Goal: Task Accomplishment & Management: Manage account settings

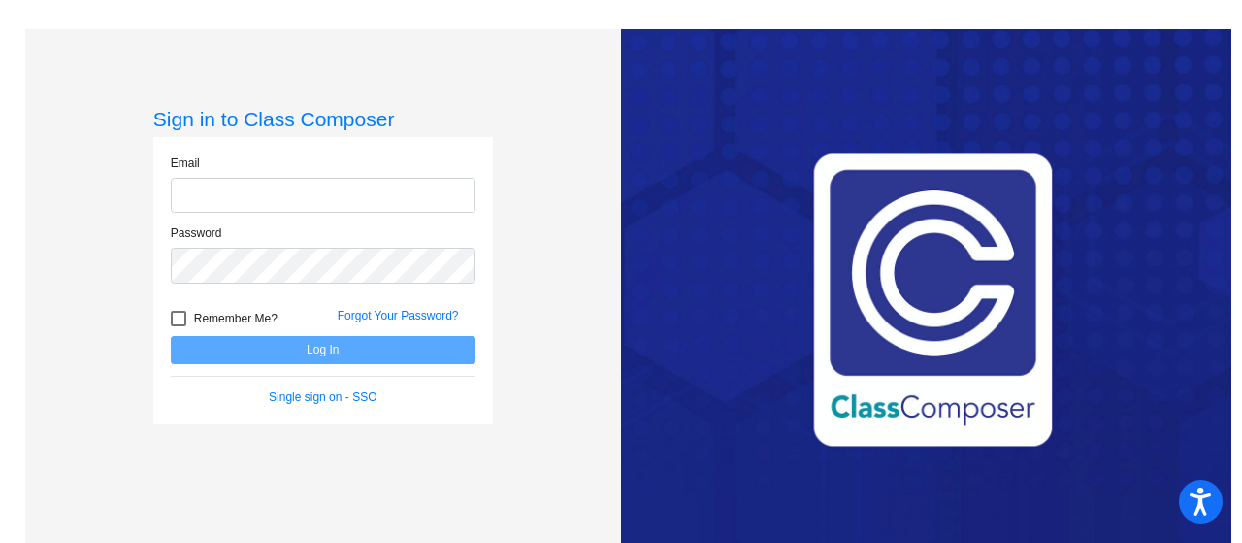
type input "[PERSON_NAME][EMAIL_ADDRESS][PERSON_NAME][DOMAIN_NAME]"
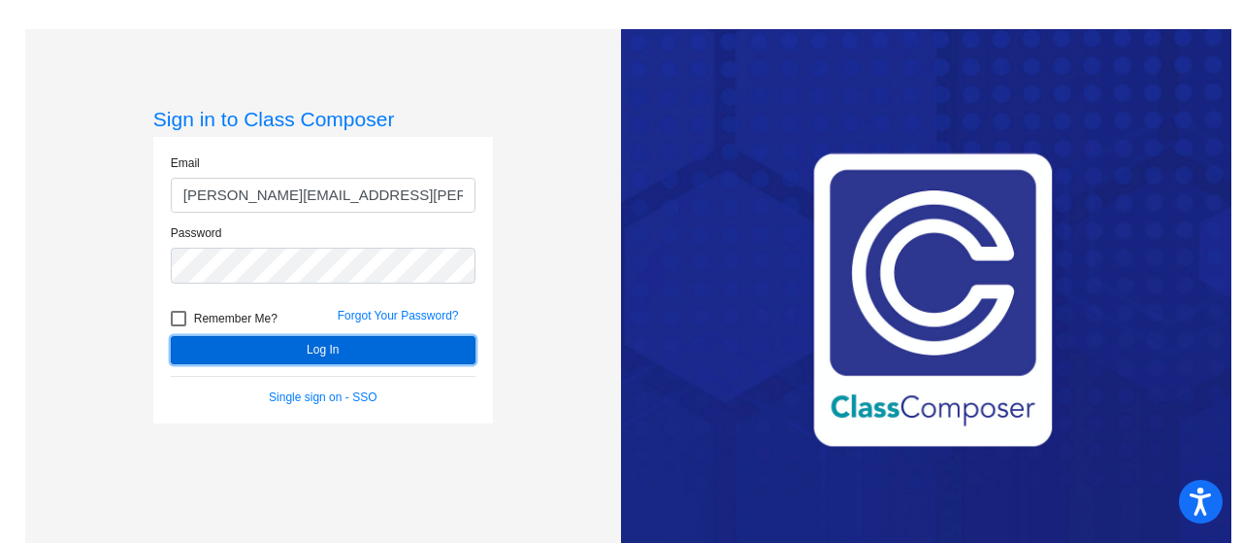
click at [397, 349] on button "Log In" at bounding box center [323, 350] width 305 height 28
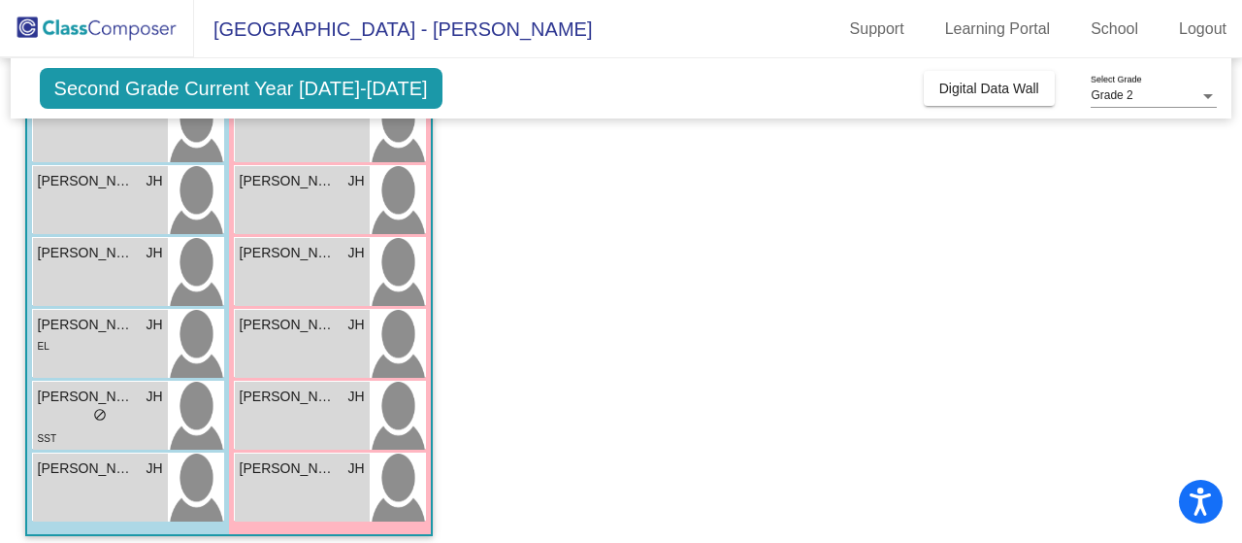
scroll to position [804, 0]
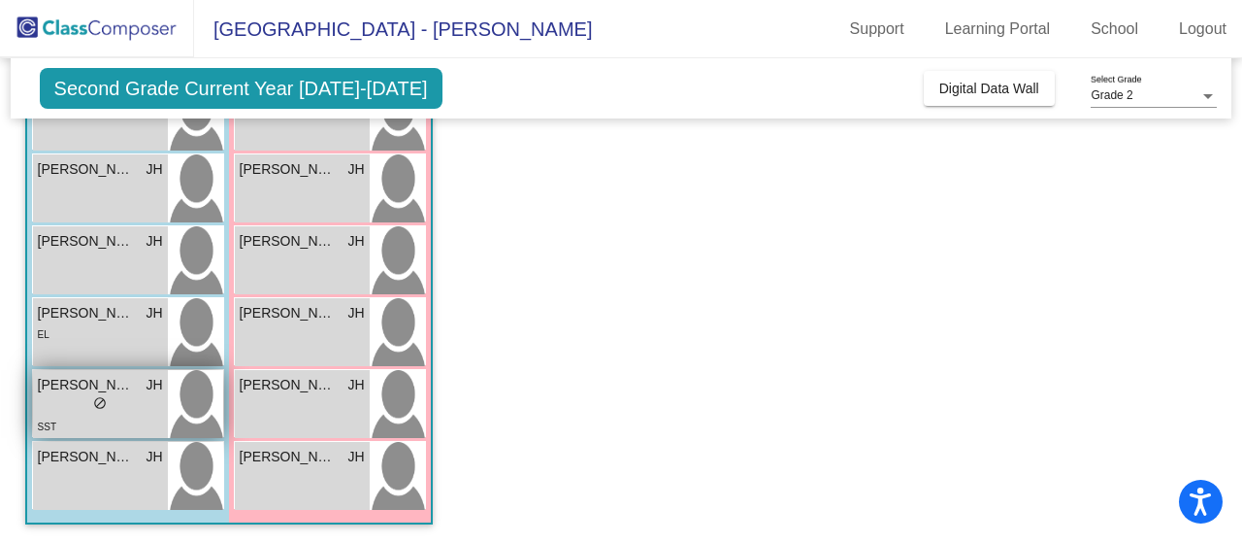
click at [75, 407] on div "lock do_not_disturb_alt" at bounding box center [100, 405] width 125 height 20
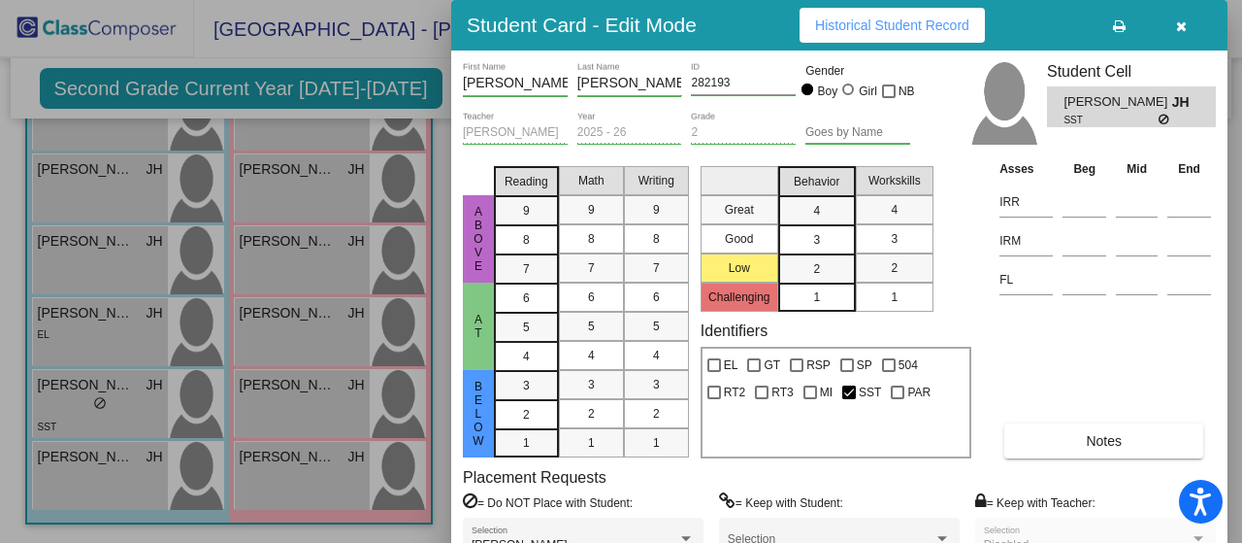
drag, startPoint x: 1238, startPoint y: 395, endPoint x: 1236, endPoint y: 455, distance: 60.2
click at [1236, 455] on div at bounding box center [621, 271] width 1242 height 543
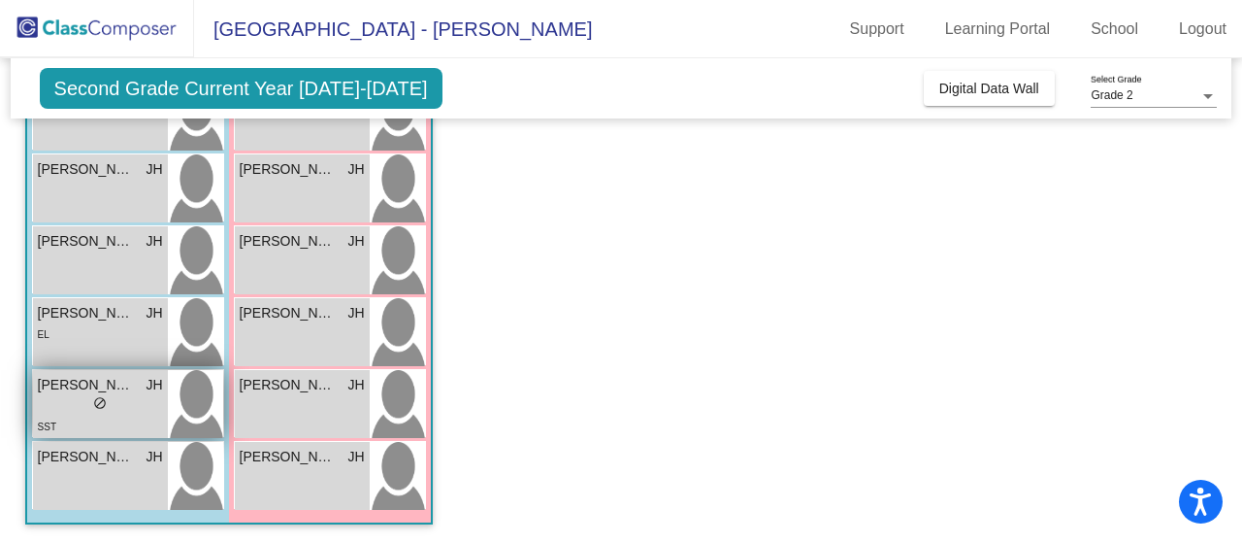
click at [126, 408] on div "lock do_not_disturb_alt" at bounding box center [100, 405] width 125 height 20
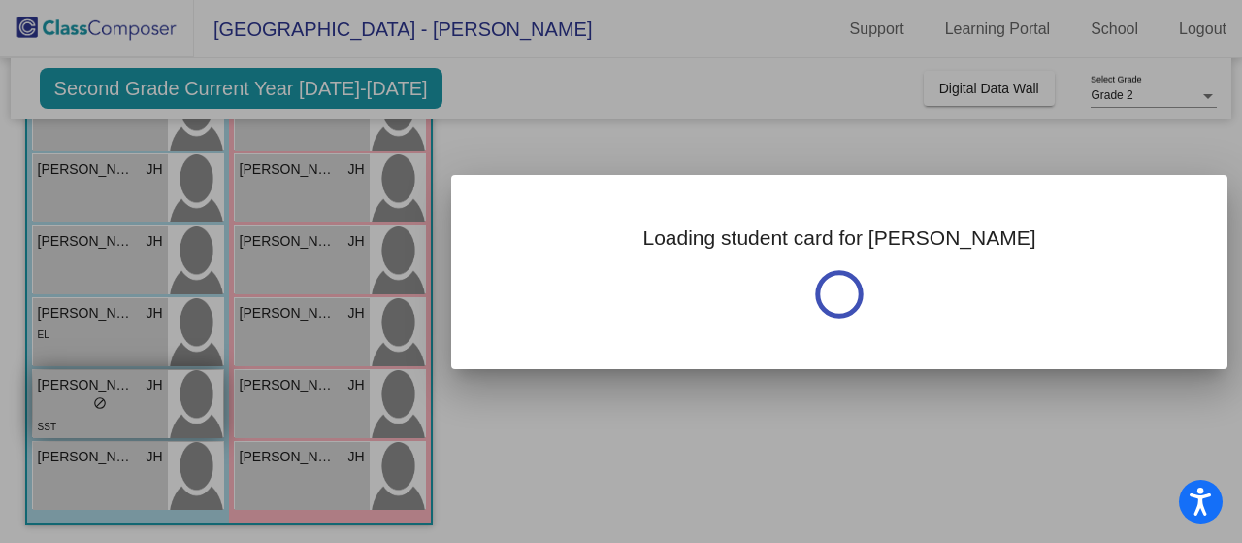
click at [126, 408] on div at bounding box center [621, 271] width 1242 height 543
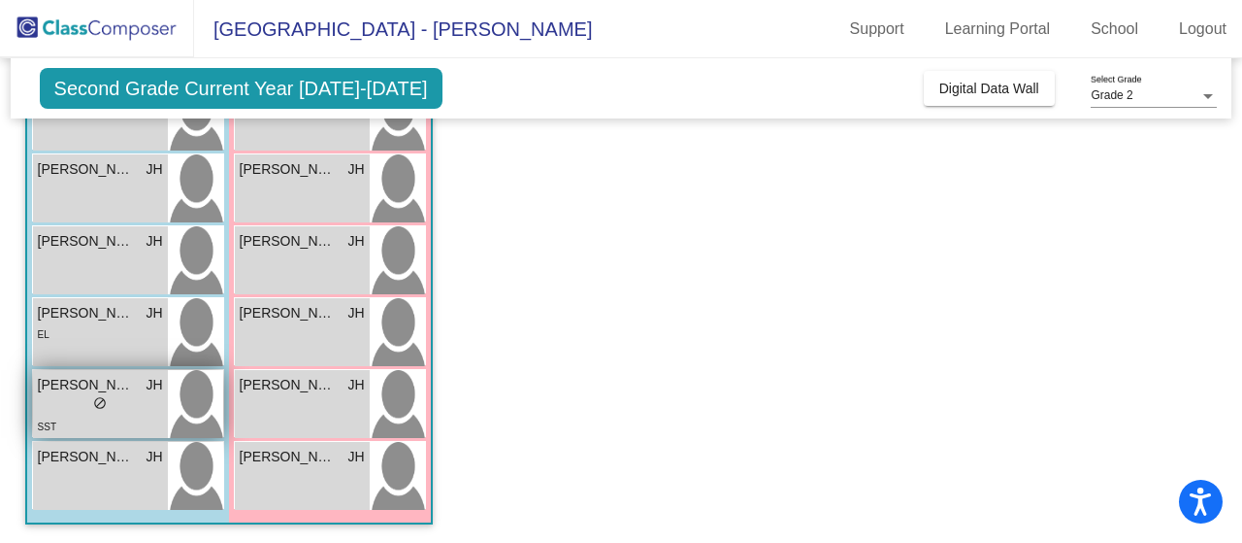
click at [109, 399] on div "lock do_not_disturb_alt" at bounding box center [100, 405] width 125 height 20
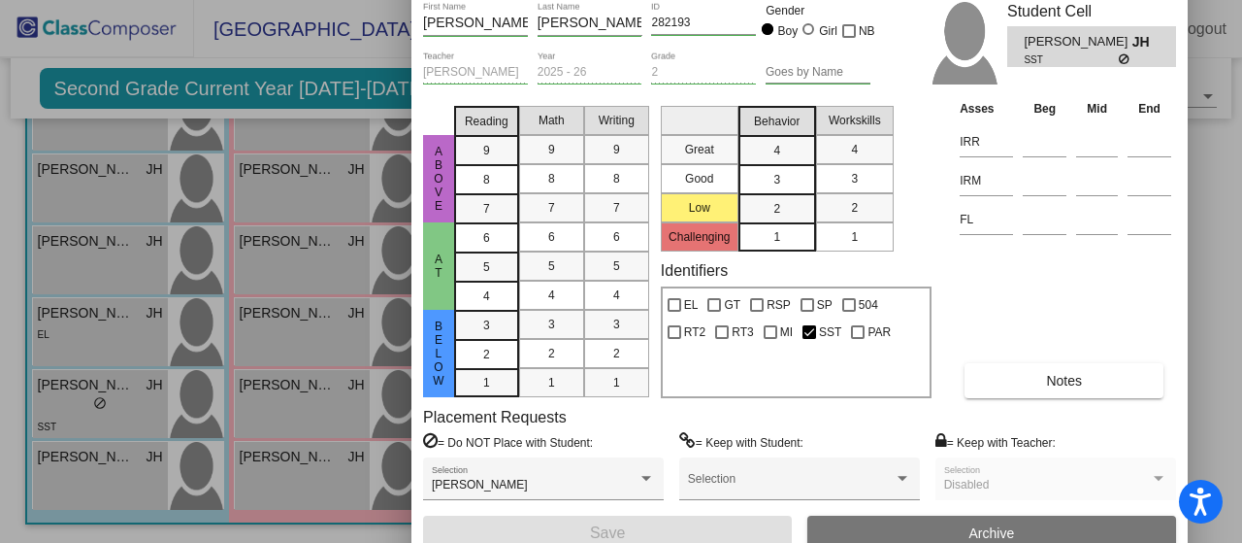
drag, startPoint x: 1046, startPoint y: 18, endPoint x: 1006, endPoint y: -42, distance: 72.1
click at [1006, 0] on html "Accessibility Screen-Reader Guide, Feedback, and Issue Reporting | New window […" at bounding box center [621, 271] width 1242 height 543
click at [600, 476] on div "[PERSON_NAME] Selection" at bounding box center [543, 483] width 223 height 35
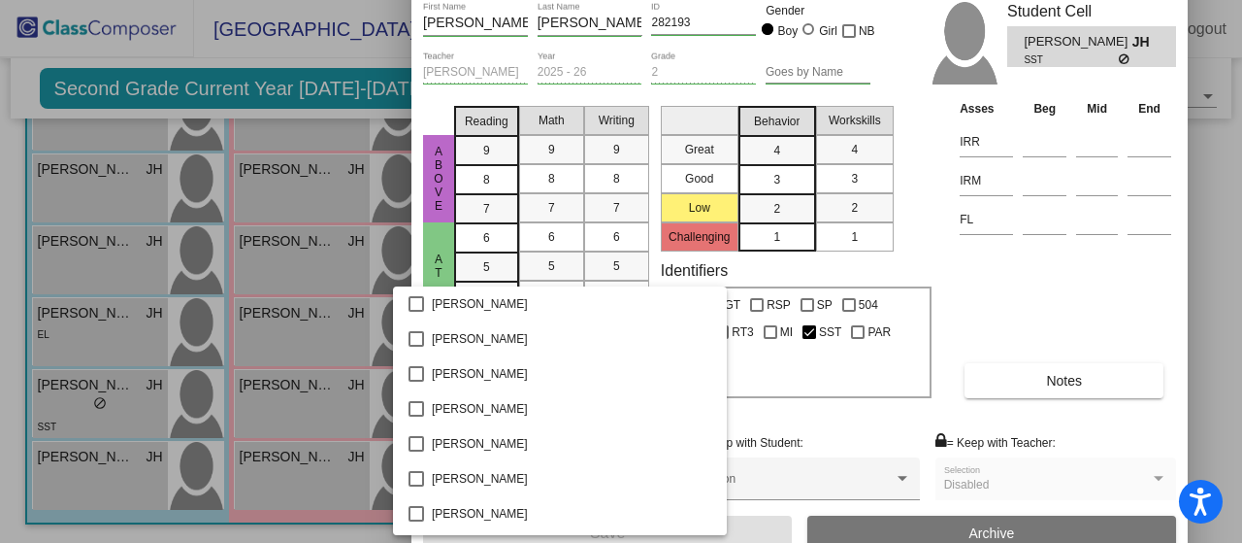
scroll to position [1321, 0]
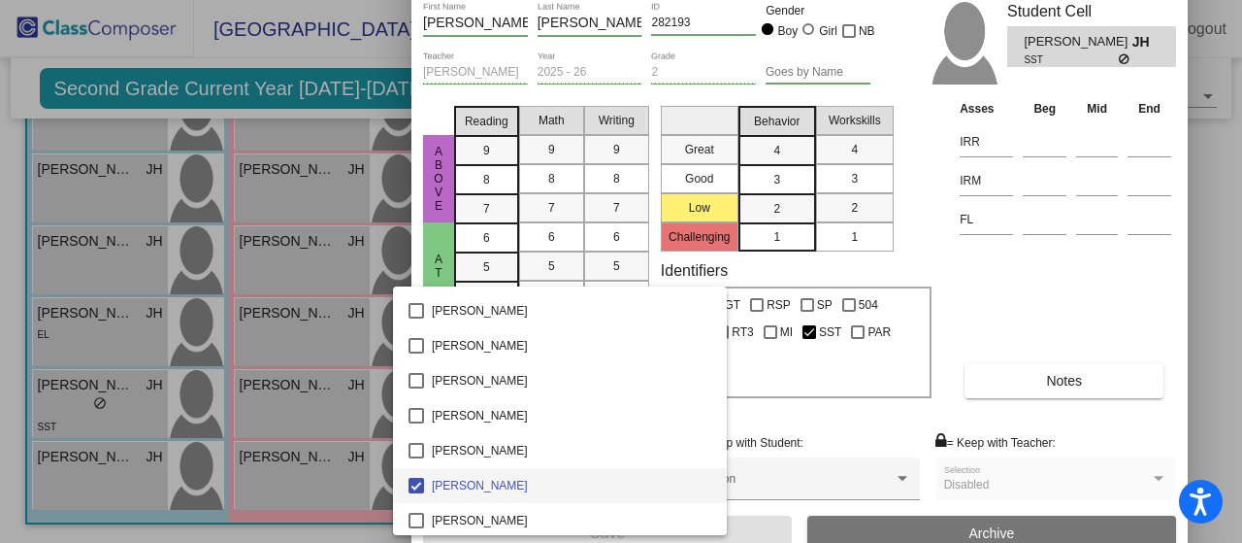
click at [765, 412] on div at bounding box center [621, 271] width 1242 height 543
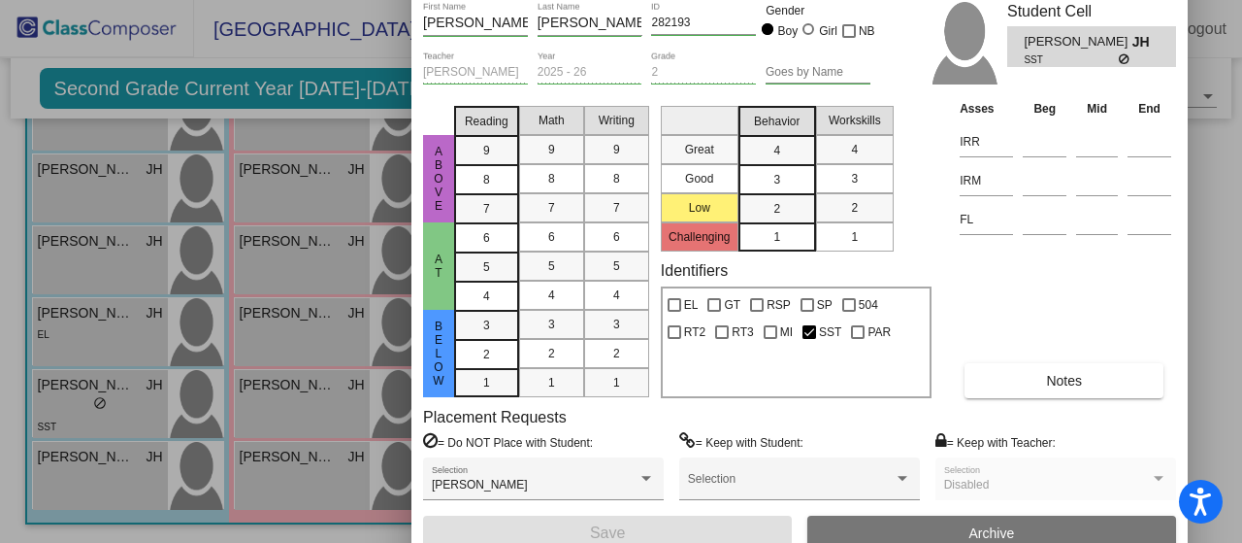
click at [1030, 372] on button "Notes" at bounding box center [1064, 380] width 199 height 35
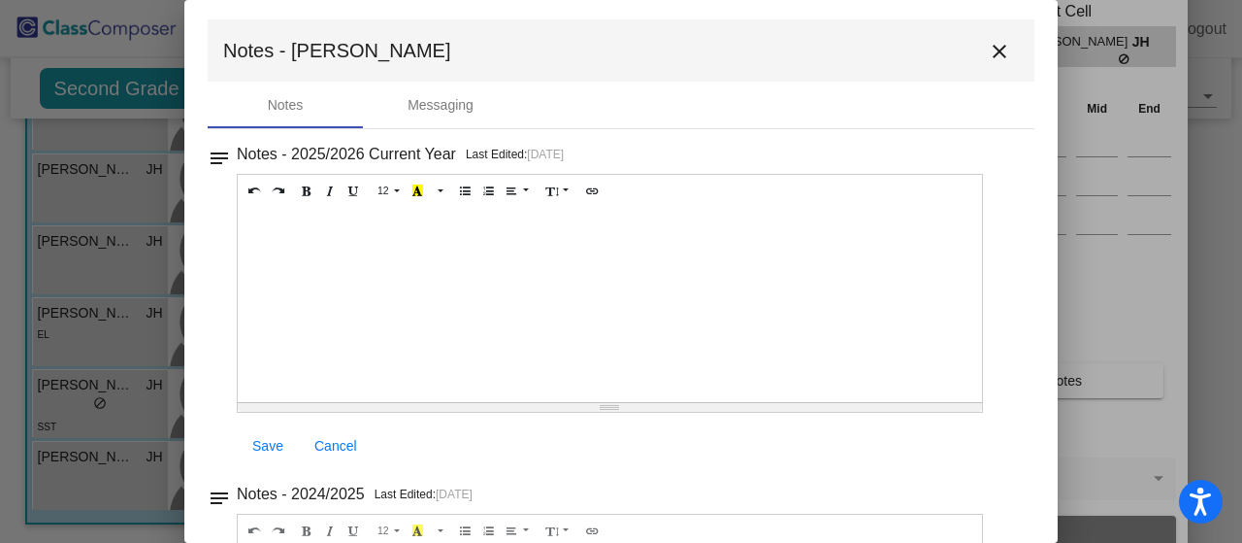
scroll to position [5, 0]
click at [985, 28] on mat-toolbar "Notes - [PERSON_NAME]" at bounding box center [621, 49] width 827 height 62
click at [991, 51] on mat-icon "close" at bounding box center [999, 50] width 23 height 23
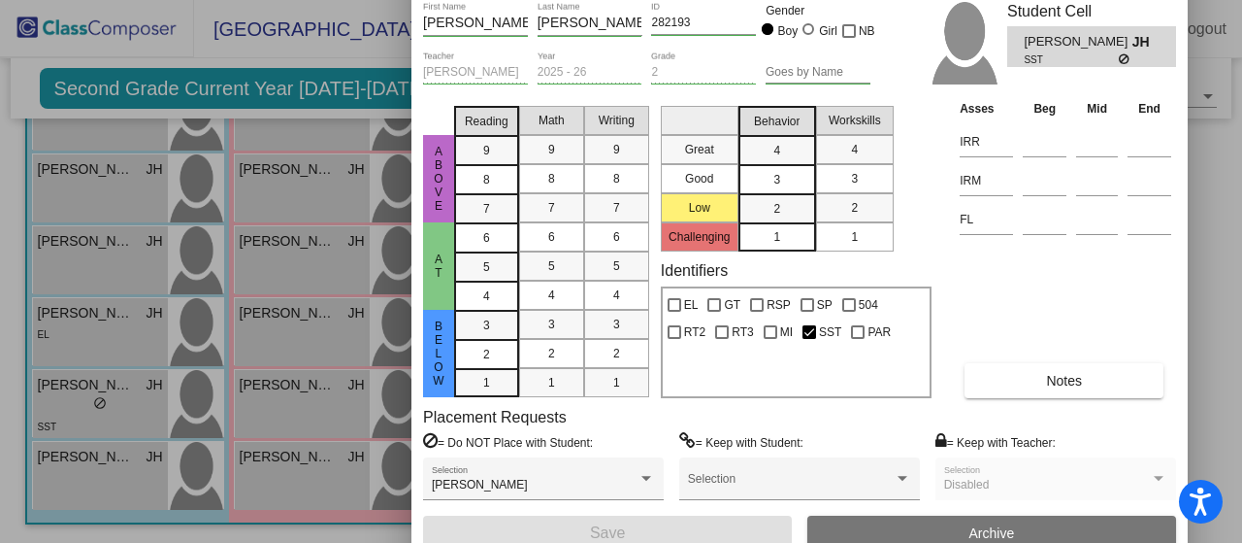
click at [291, 61] on div at bounding box center [621, 271] width 1242 height 543
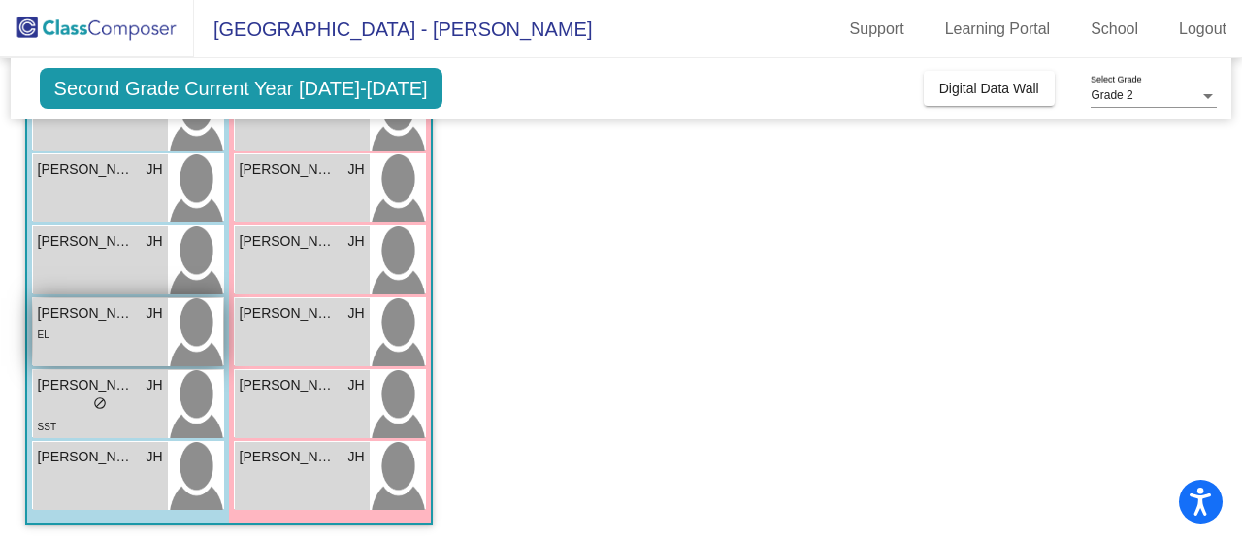
click at [97, 353] on div "[PERSON_NAME] JH lock do_not_disturb_alt EL" at bounding box center [100, 332] width 135 height 68
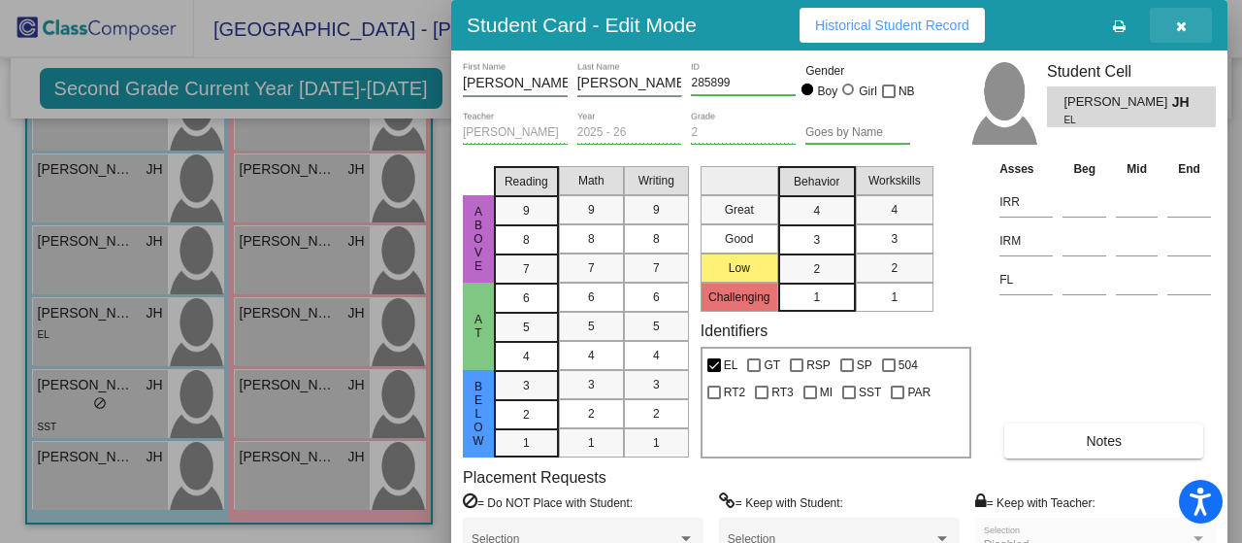
click at [1181, 32] on icon "button" at bounding box center [1181, 26] width 11 height 14
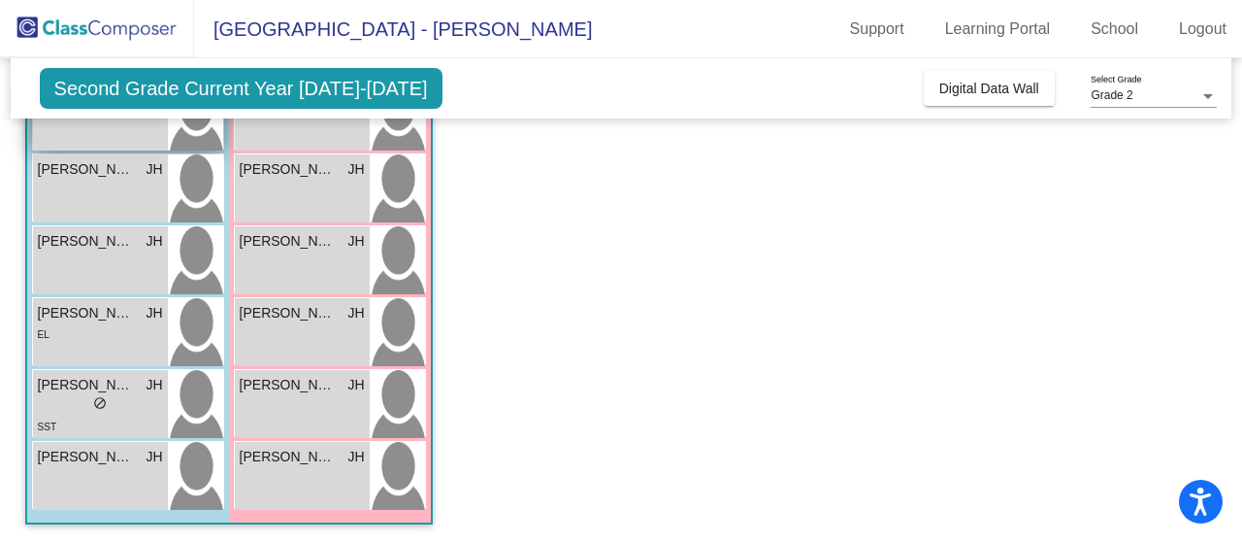
click at [141, 131] on div "[PERSON_NAME] [PERSON_NAME] lock do_not_disturb_alt" at bounding box center [100, 116] width 135 height 68
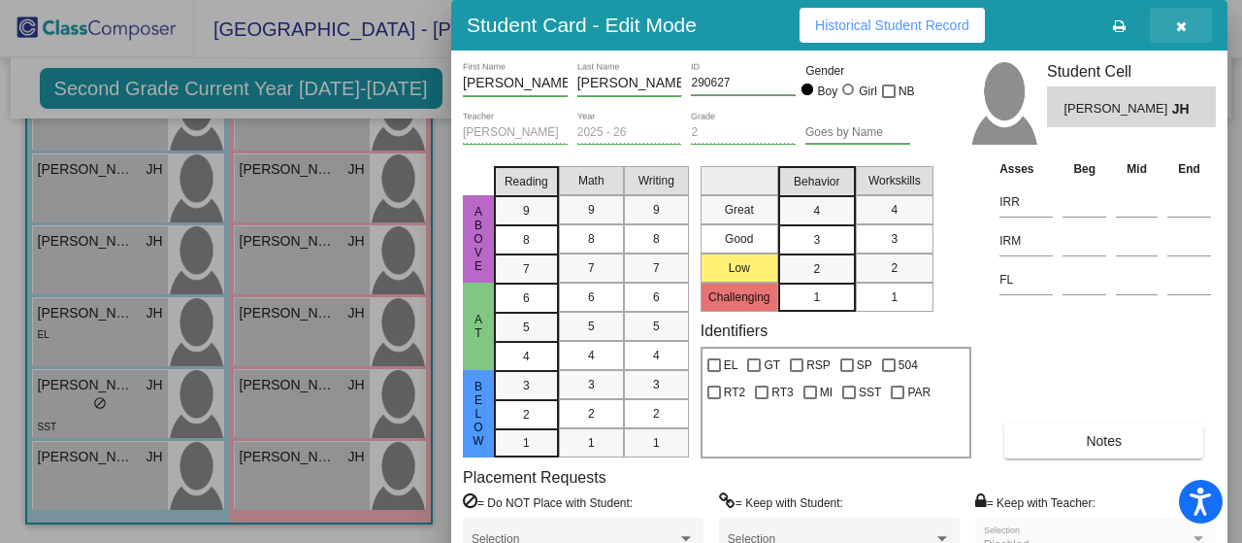
click at [1186, 30] on button "button" at bounding box center [1181, 25] width 62 height 35
